Goal: Register for event/course

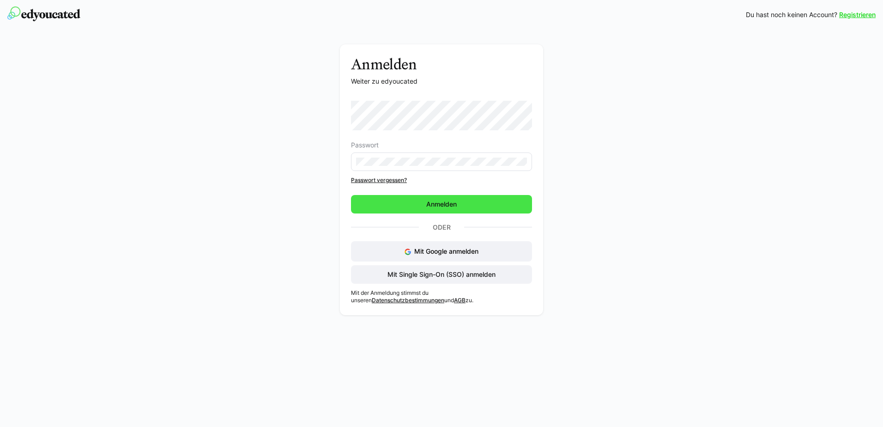
click at [449, 205] on span "Anmelden" at bounding box center [441, 204] width 33 height 9
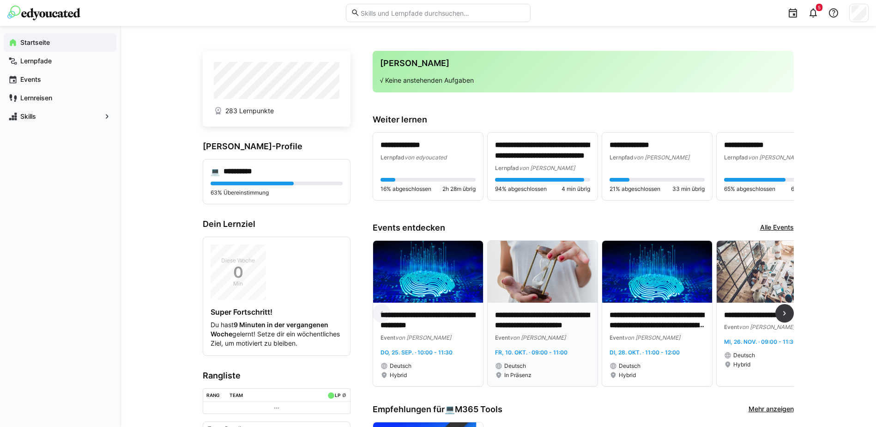
click at [551, 320] on p "**********" at bounding box center [542, 320] width 95 height 21
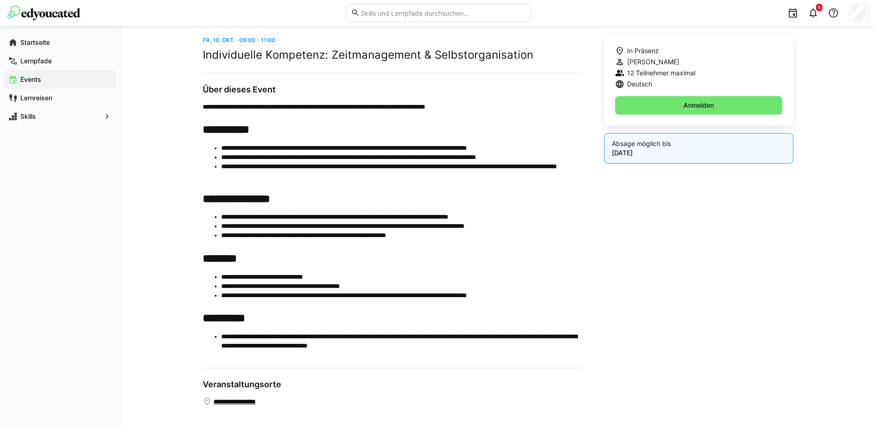
scroll to position [239, 0]
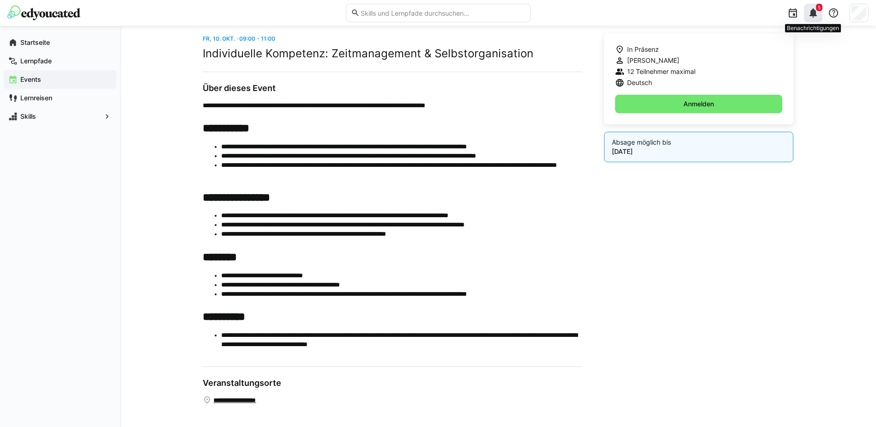
click at [814, 15] on eds-icon at bounding box center [813, 12] width 11 height 11
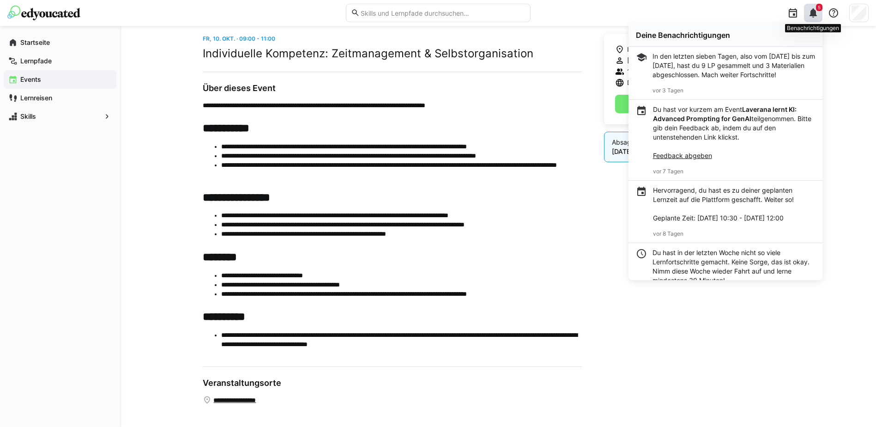
click at [814, 15] on eds-icon at bounding box center [813, 12] width 11 height 11
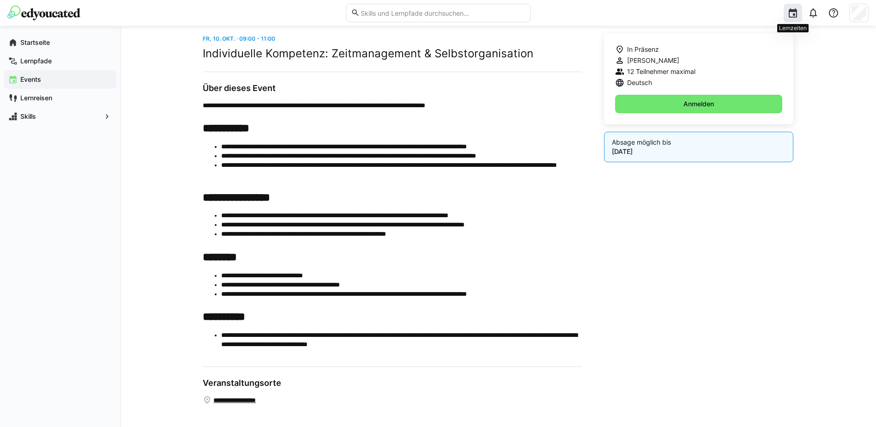
click at [790, 19] on div at bounding box center [793, 13] width 18 height 18
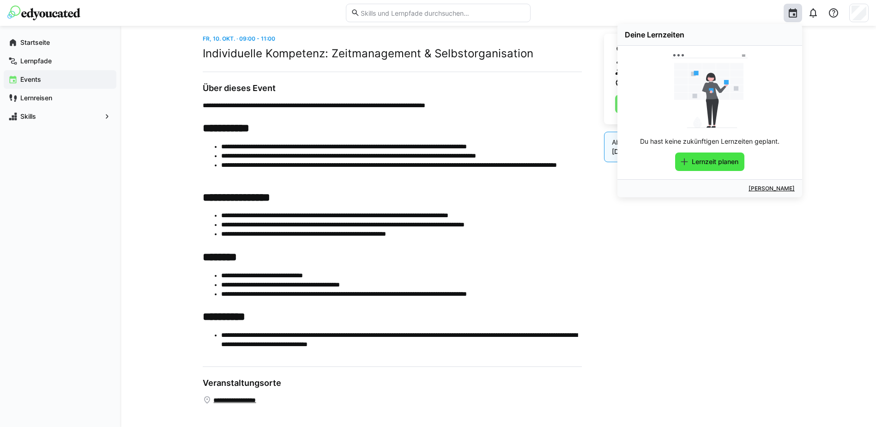
click at [720, 164] on span "Lernzeit planen" at bounding box center [715, 161] width 49 height 9
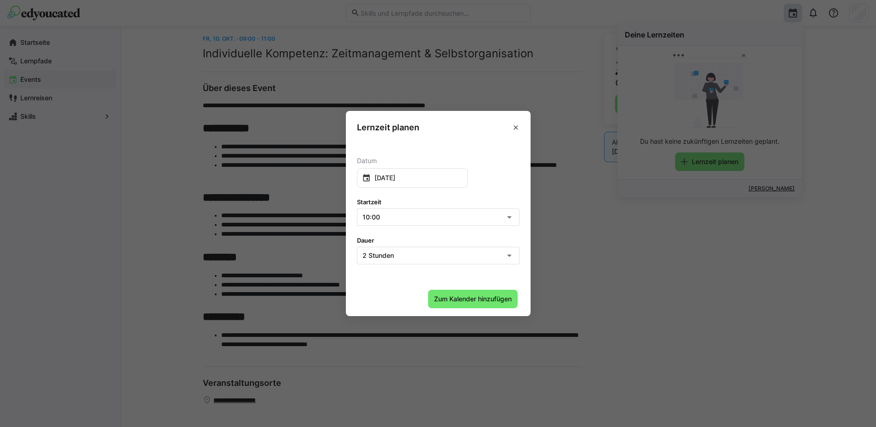
drag, startPoint x: 516, startPoint y: 127, endPoint x: 440, endPoint y: 137, distance: 76.0
click at [516, 127] on eds-icon at bounding box center [515, 127] width 7 height 7
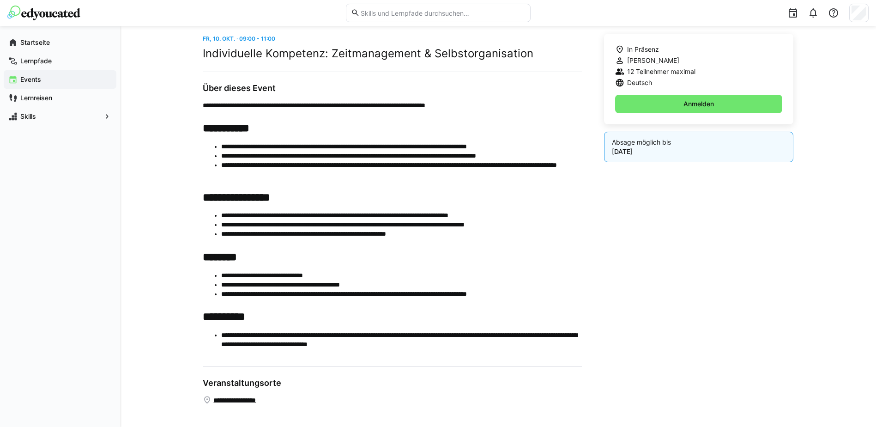
click at [41, 173] on div "Startseite Lernpfade Events Lernreisen Skills" at bounding box center [60, 226] width 120 height 401
click at [0, 0] on app-navigation-label "Events" at bounding box center [0, 0] width 0 height 0
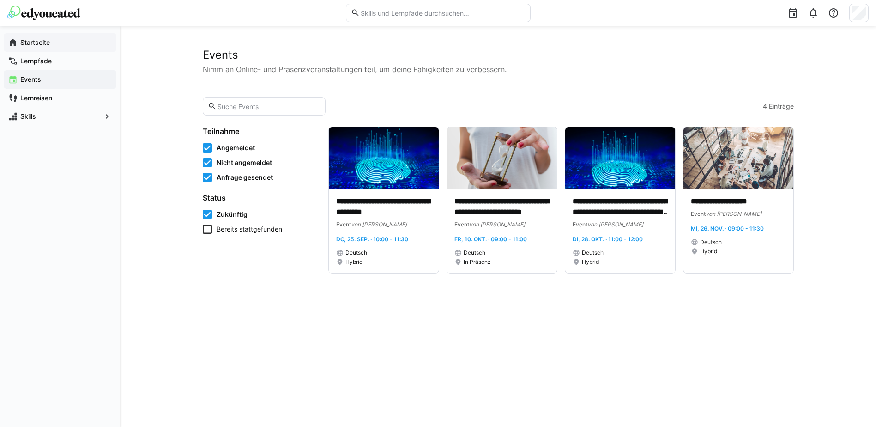
click at [13, 43] on eds-icon at bounding box center [12, 42] width 9 height 9
